Goal: Task Accomplishment & Management: Manage account settings

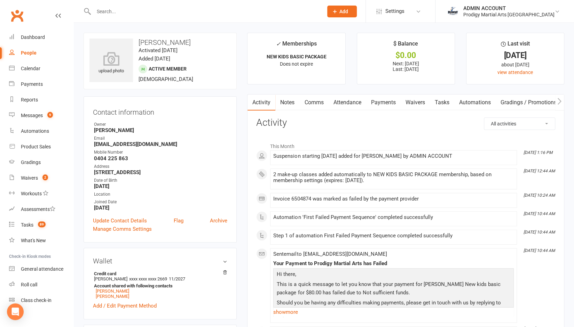
scroll to position [7, 0]
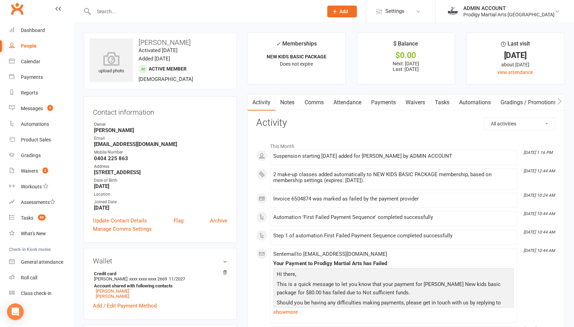
click at [129, 8] on input "text" at bounding box center [205, 12] width 227 height 10
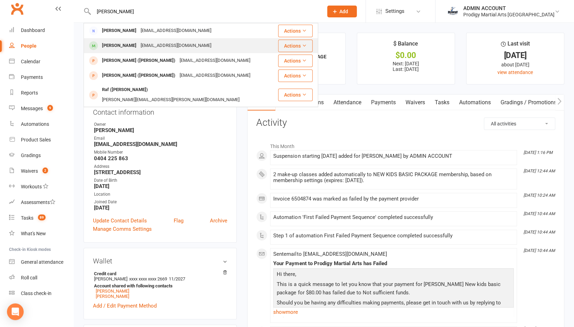
type input "[PERSON_NAME]"
click at [117, 43] on div "[PERSON_NAME]" at bounding box center [119, 46] width 39 height 10
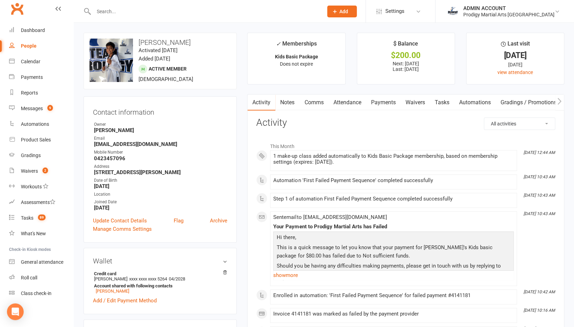
click at [383, 104] on link "Payments" at bounding box center [383, 103] width 34 height 16
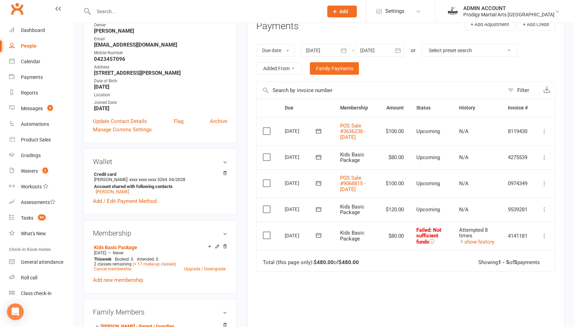
scroll to position [105, 0]
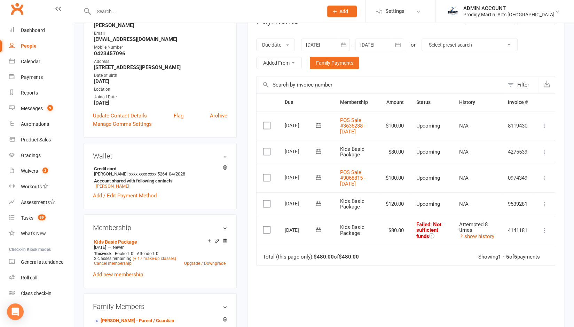
click at [350, 46] on button "button" at bounding box center [343, 45] width 13 height 13
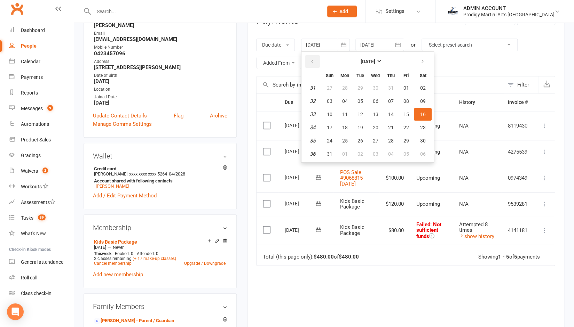
click at [314, 64] on icon "button" at bounding box center [311, 62] width 5 height 6
click at [327, 93] on button "01" at bounding box center [329, 88] width 15 height 13
type input "[DATE]"
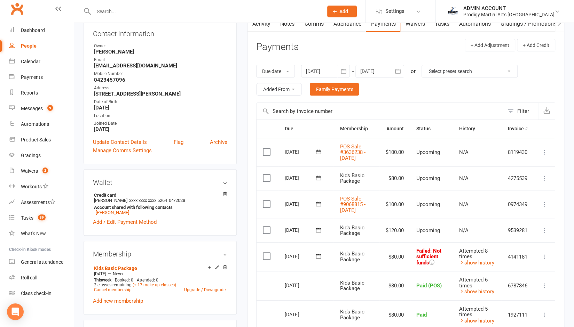
scroll to position [77, 0]
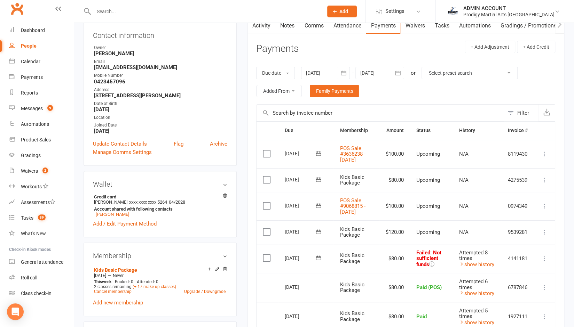
click at [376, 69] on div at bounding box center [379, 73] width 49 height 13
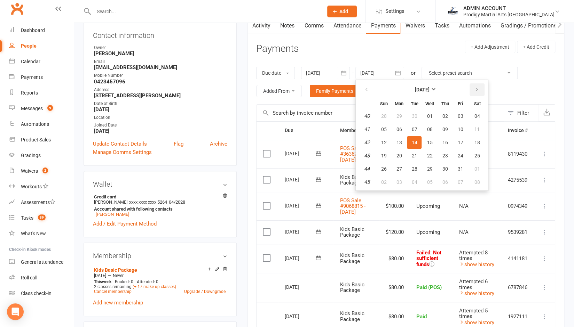
click at [476, 88] on icon "button" at bounding box center [476, 90] width 5 height 6
click at [447, 145] on button "18" at bounding box center [444, 142] width 15 height 13
type input "[DATE]"
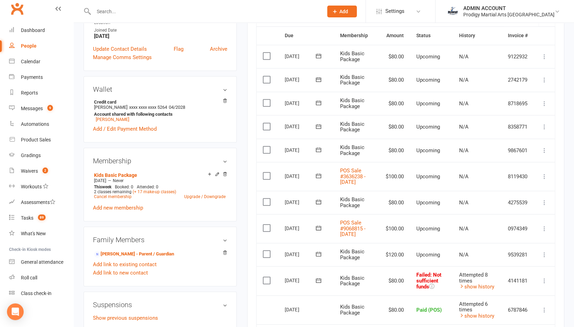
scroll to position [173, 0]
